Goal: Information Seeking & Learning: Learn about a topic

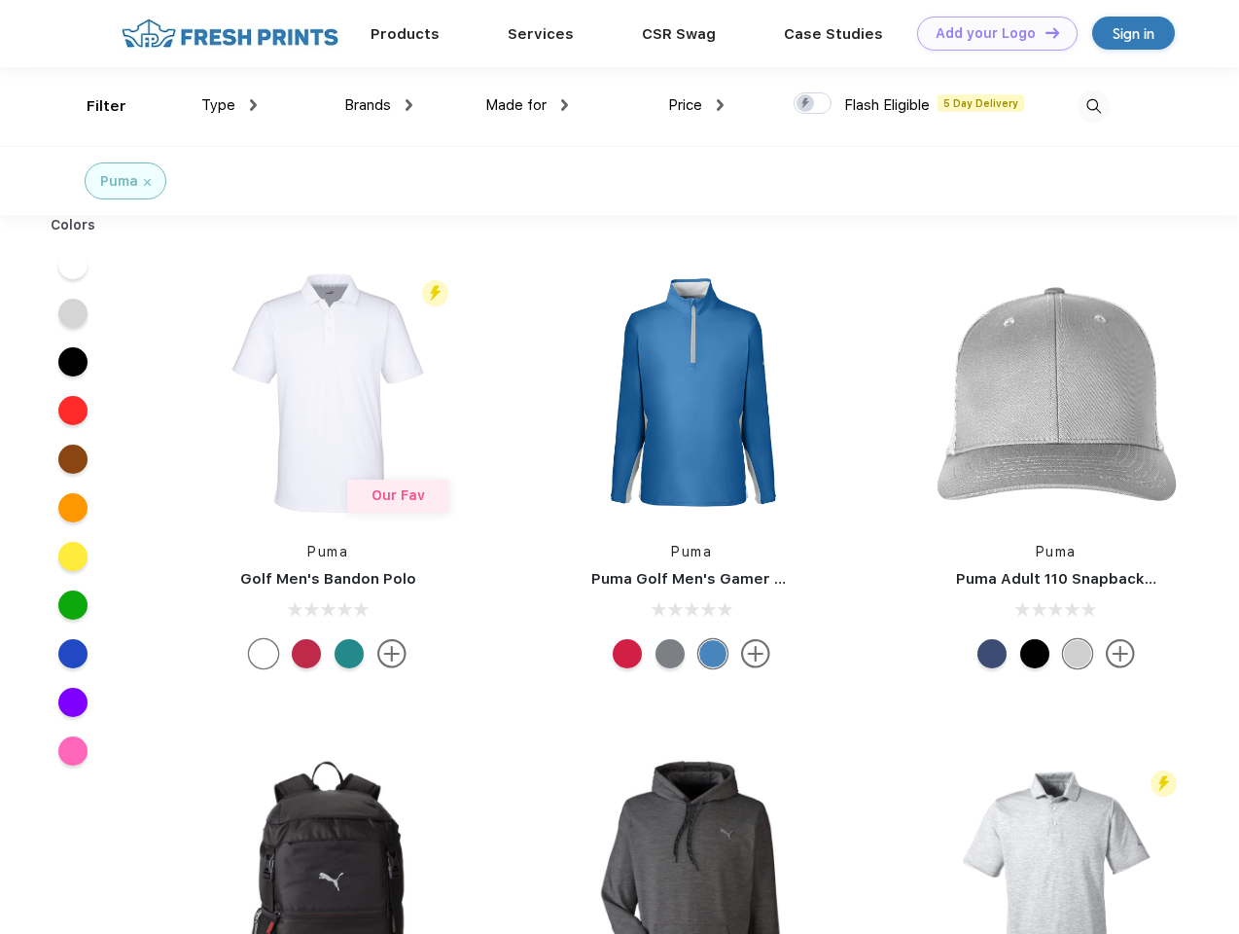
click at [990, 33] on link "Add your Logo Design Tool" at bounding box center [997, 34] width 161 height 34
click at [93, 106] on div "Filter" at bounding box center [107, 106] width 40 height 22
click at [230, 105] on span "Type" at bounding box center [218, 105] width 34 height 18
click at [378, 105] on span "Brands" at bounding box center [367, 105] width 47 height 18
click at [527, 105] on span "Made for" at bounding box center [515, 105] width 61 height 18
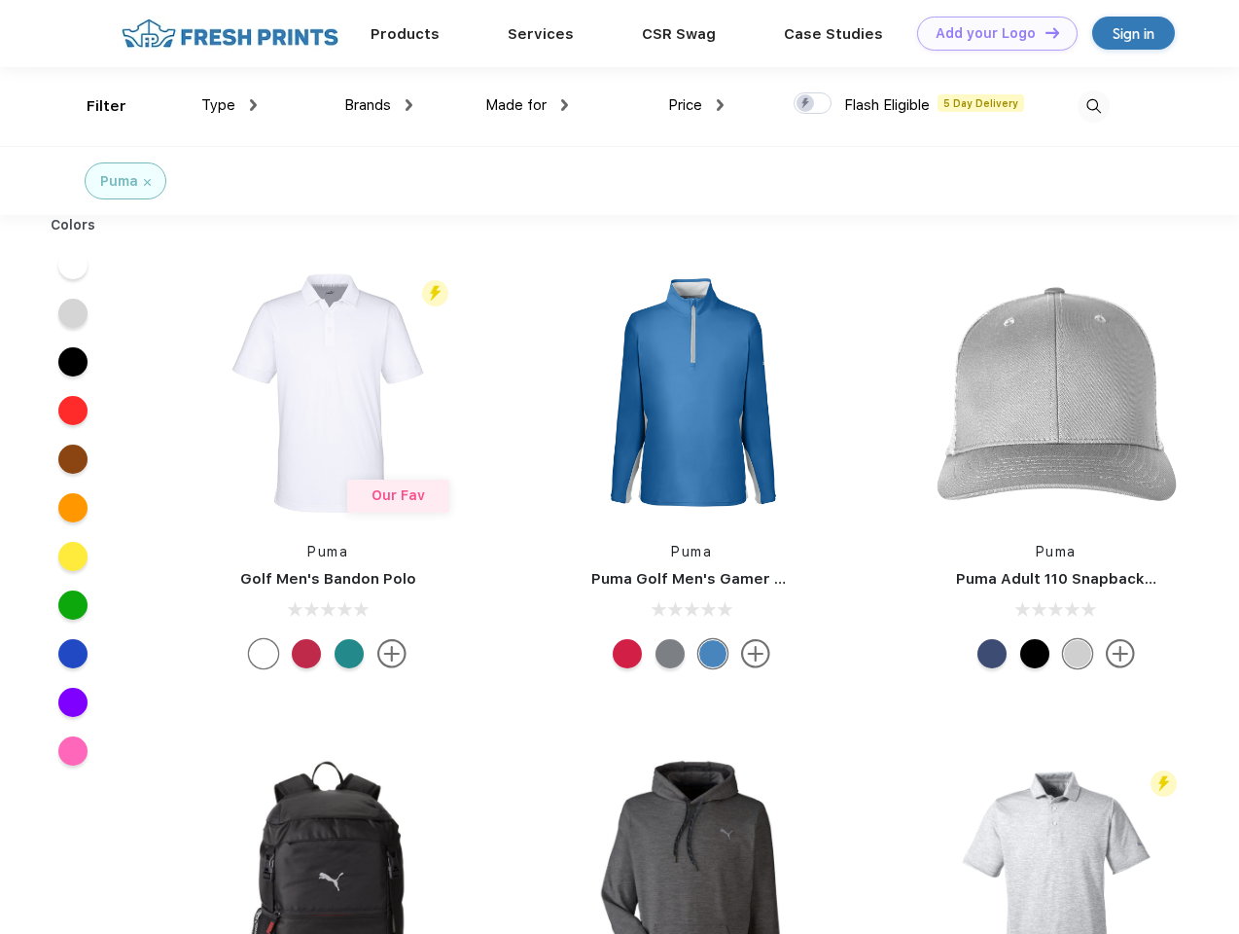
click at [697, 105] on span "Price" at bounding box center [685, 105] width 34 height 18
click at [813, 104] on div at bounding box center [813, 102] width 38 height 21
click at [806, 104] on input "checkbox" at bounding box center [800, 97] width 13 height 13
click at [1093, 106] on img at bounding box center [1094, 106] width 32 height 32
click at [73, 265] on div at bounding box center [73, 264] width 75 height 49
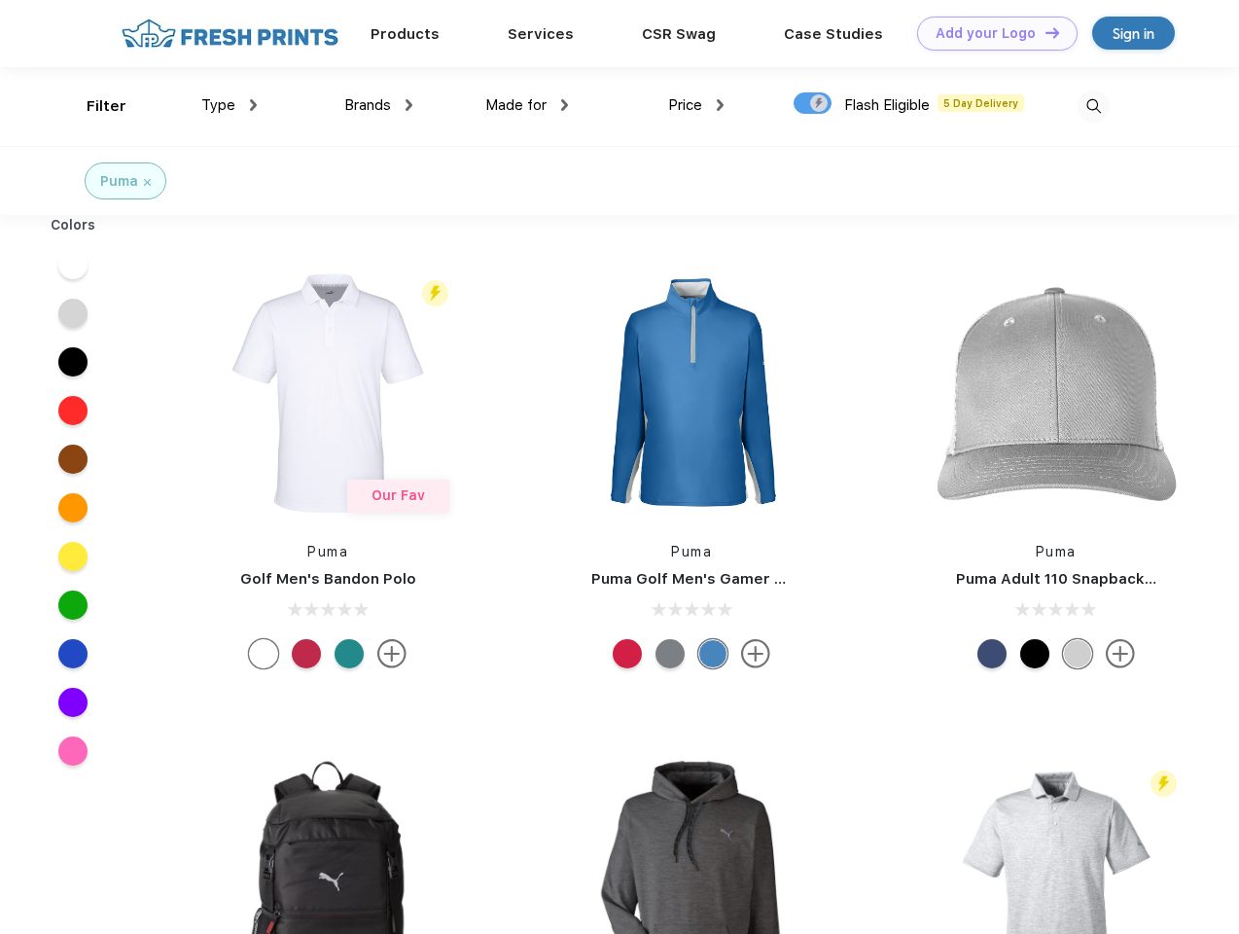
click at [73, 313] on div at bounding box center [73, 313] width 75 height 49
